Goal: Check status: Check status

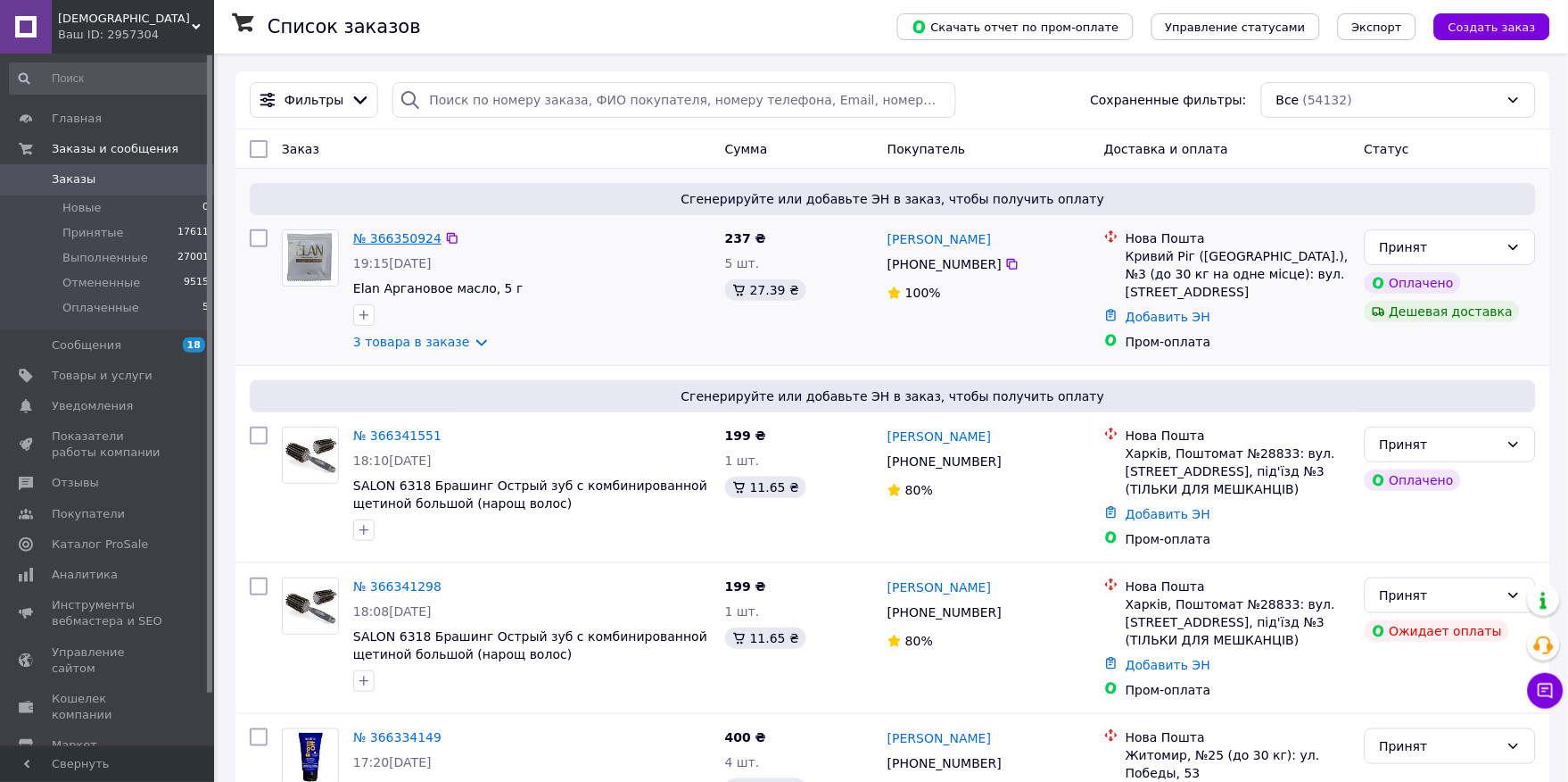
click at [377, 232] on link "№ 366350924" at bounding box center [398, 238] width 89 height 14
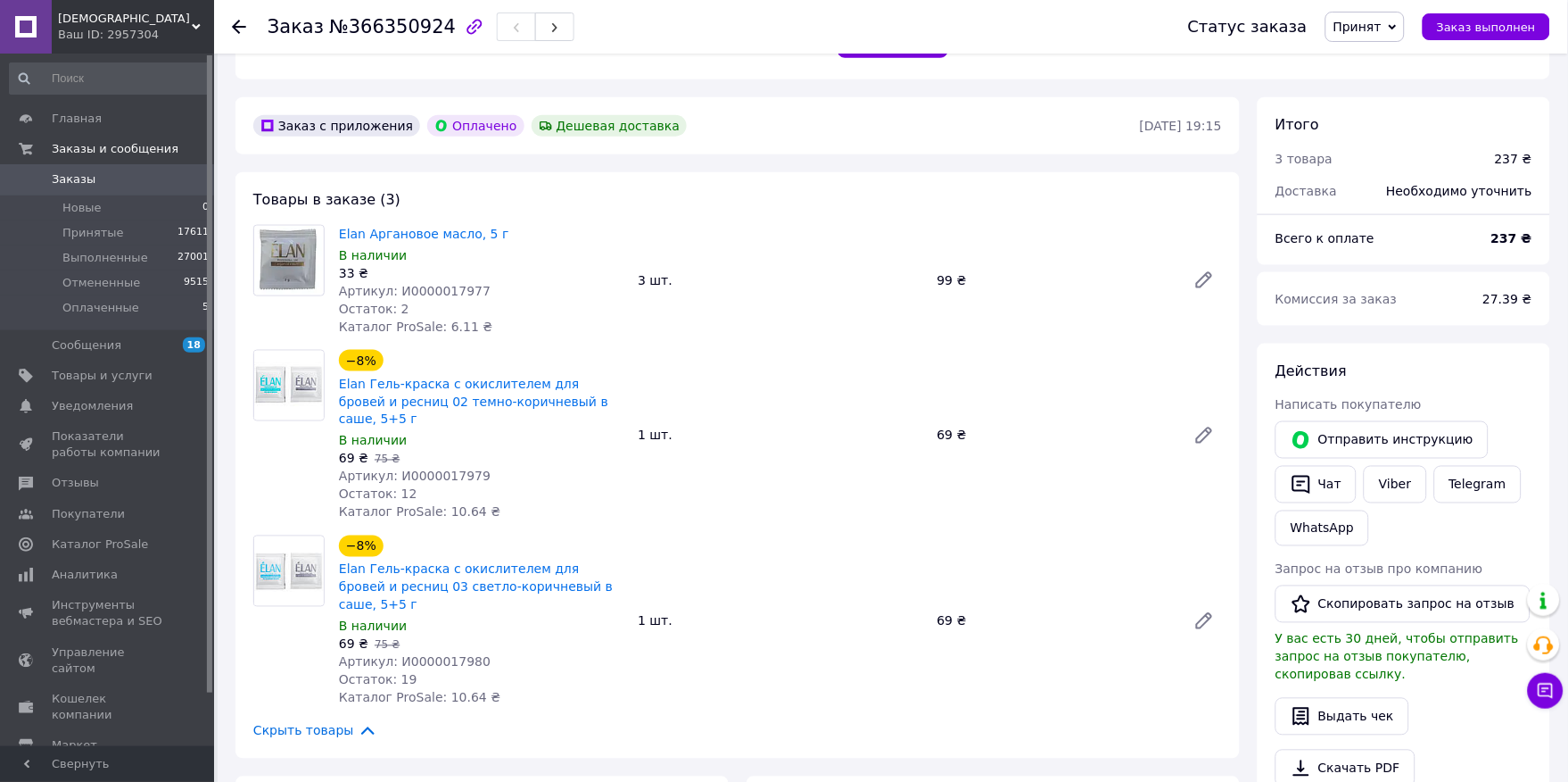
scroll to position [476, 0]
click at [413, 282] on span "Артикул: И0000017977" at bounding box center [415, 289] width 152 height 14
copy span "И0000017977"
click at [416, 468] on span "Артикул: И0000017979" at bounding box center [415, 475] width 152 height 14
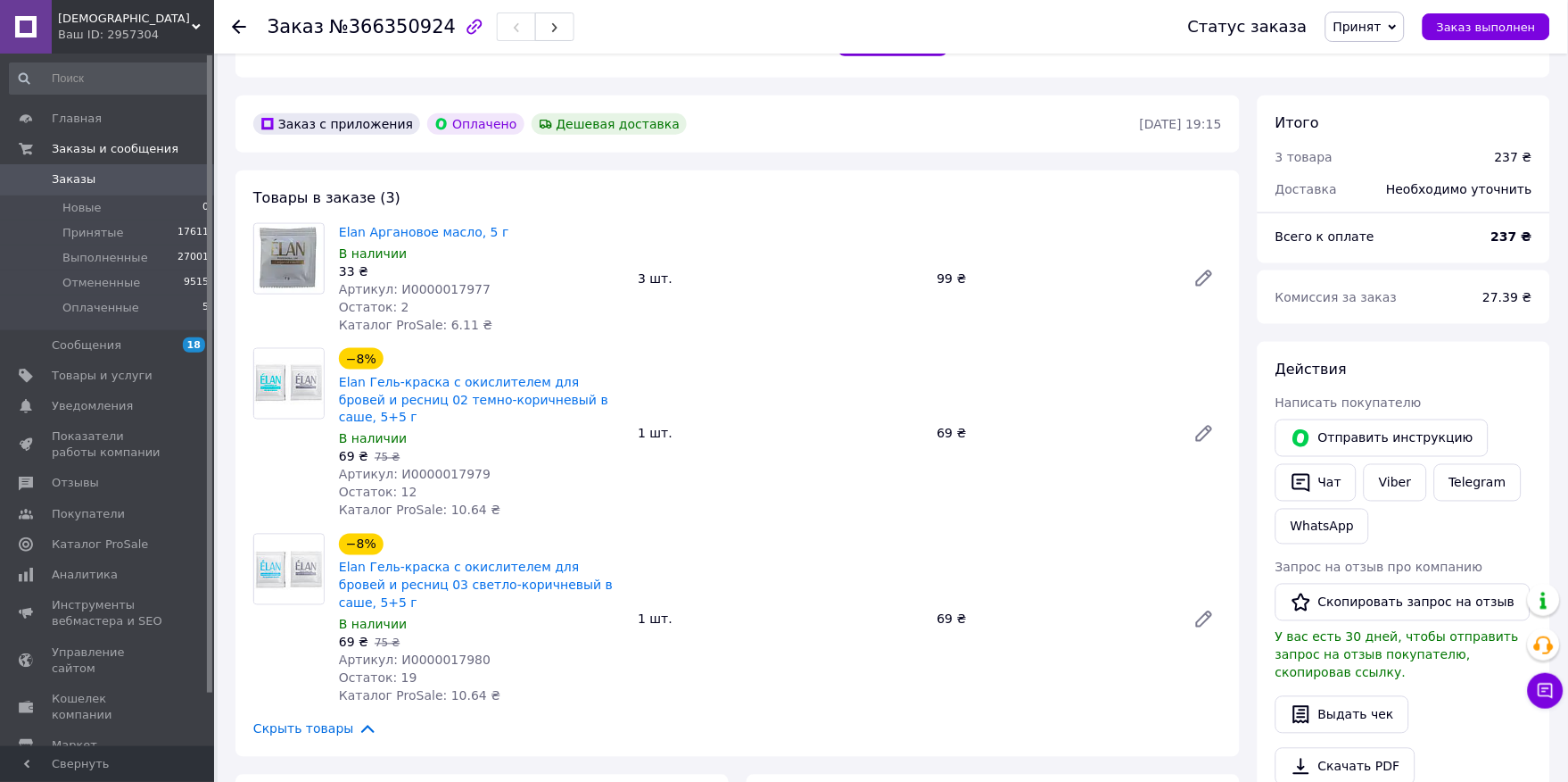
click at [416, 468] on span "Артикул: И0000017979" at bounding box center [415, 475] width 152 height 14
copy span "И0000017979"
click at [429, 653] on span "Артикул: И0000017980" at bounding box center [415, 660] width 152 height 14
copy span "И0000017980"
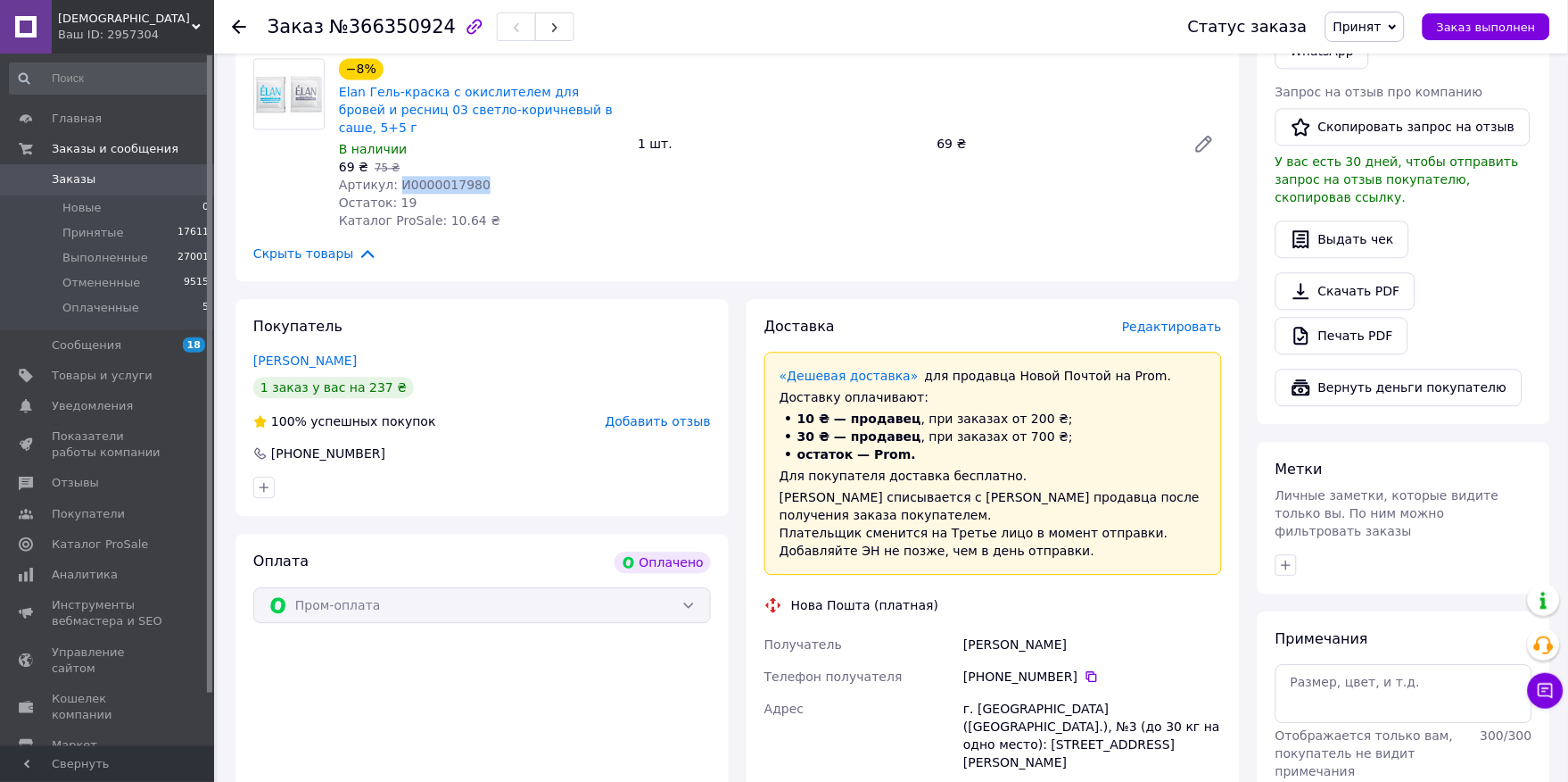
scroll to position [992, 0]
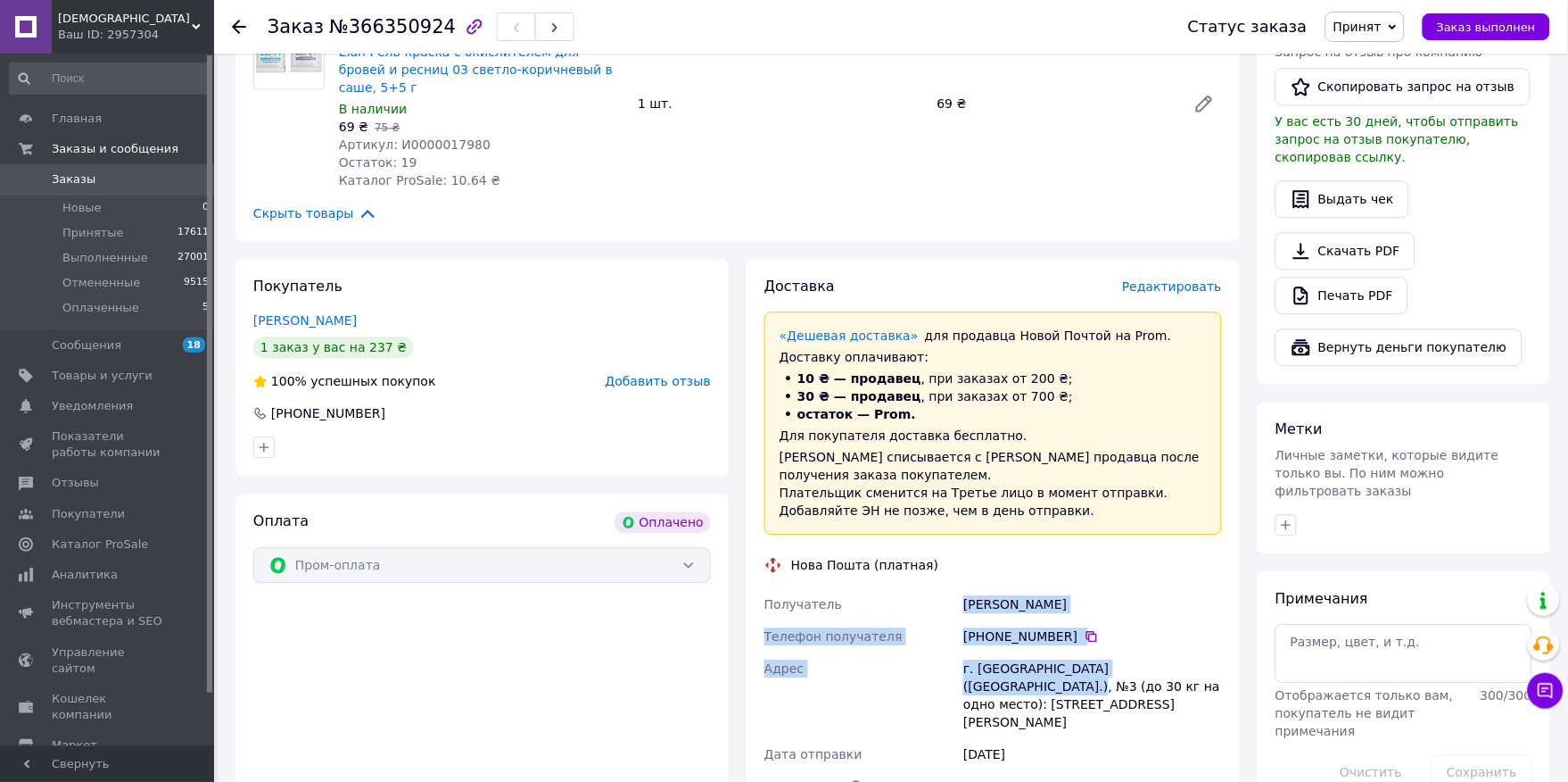
drag, startPoint x: 966, startPoint y: 518, endPoint x: 1228, endPoint y: 595, distance: 273.1
click at [1228, 595] on div "Доставка Редактировать «Дешевая доставка»   для продавца [GEOGRAPHIC_DATA] на P…" at bounding box center [993, 641] width 494 height 766
copy div "[PERSON_NAME] Телефон получателя [PHONE_NUMBER]   Адрес г. [GEOGRAPHIC_DATA] ([…"
